Goal: Check status

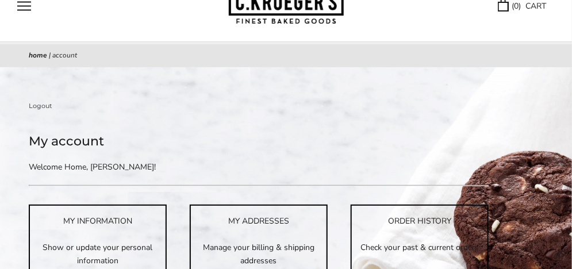
scroll to position [115, 0]
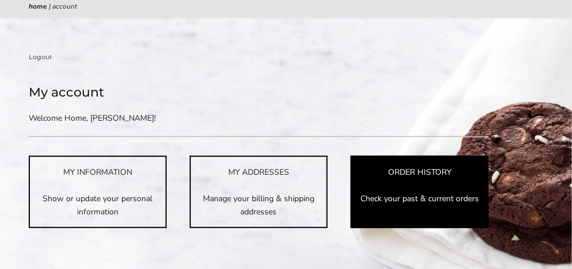
click at [440, 196] on p "Check your past & current orders" at bounding box center [420, 198] width 136 height 13
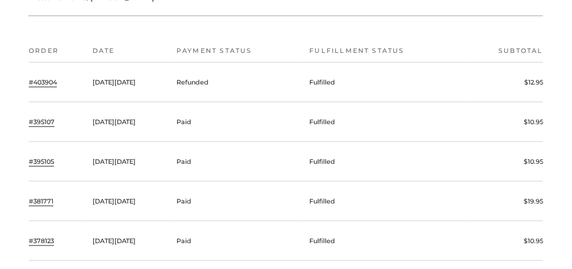
click at [50, 83] on link "#403904" at bounding box center [43, 82] width 28 height 10
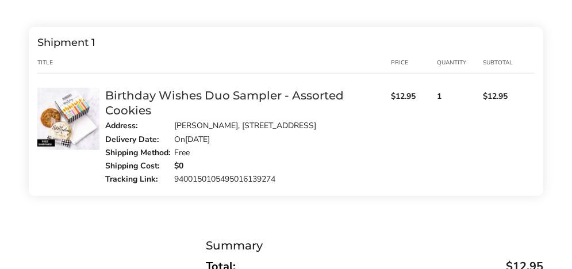
click at [251, 185] on link "9400150105495016139274" at bounding box center [224, 179] width 101 height 11
